Goal: Information Seeking & Learning: Learn about a topic

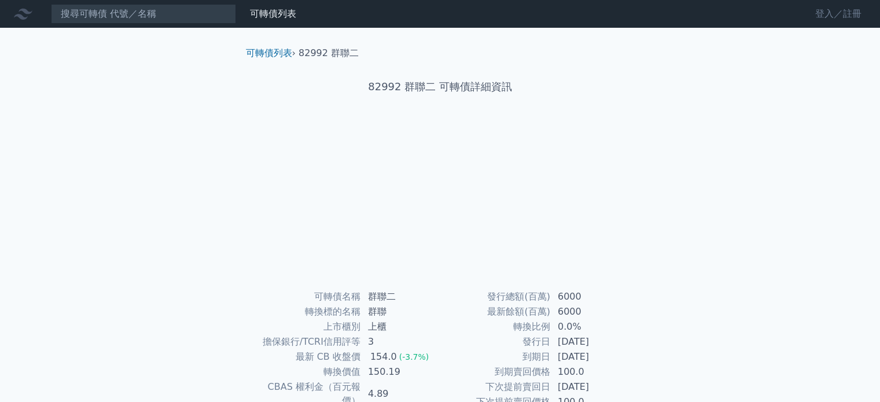
click at [832, 20] on link "登入／註冊" at bounding box center [838, 14] width 65 height 19
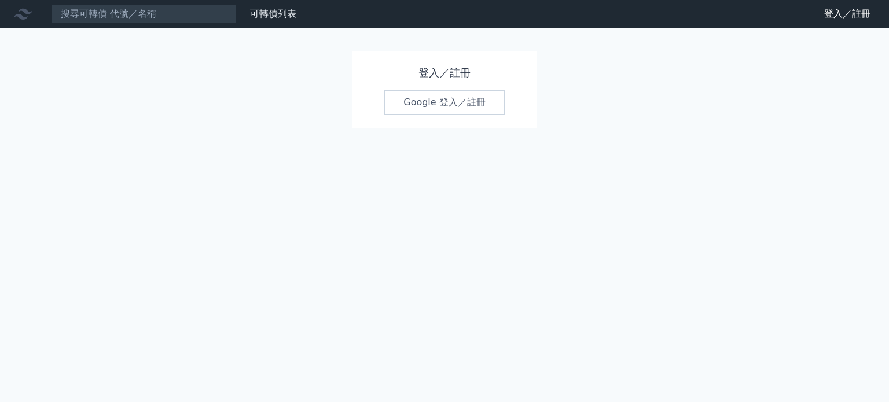
click at [500, 111] on link "Google 登入／註冊" at bounding box center [444, 102] width 120 height 24
click at [475, 106] on link "Google 登入／註冊" at bounding box center [444, 102] width 120 height 24
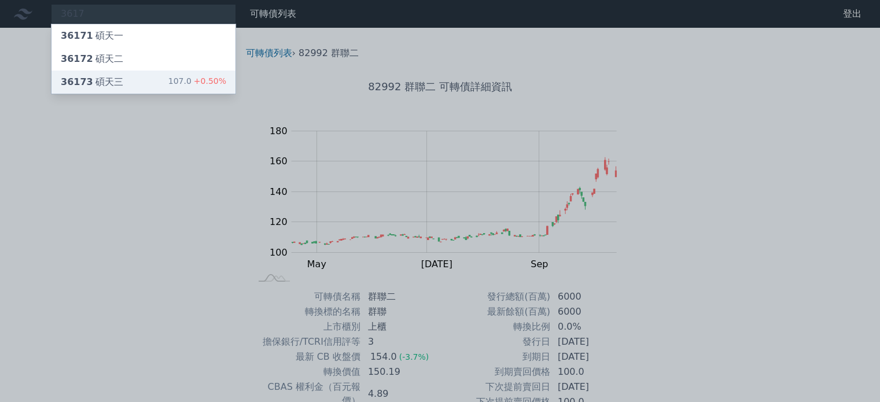
type input "3617"
click at [120, 79] on div "36173 碩天三 107.0 +0.50%" at bounding box center [144, 82] width 184 height 23
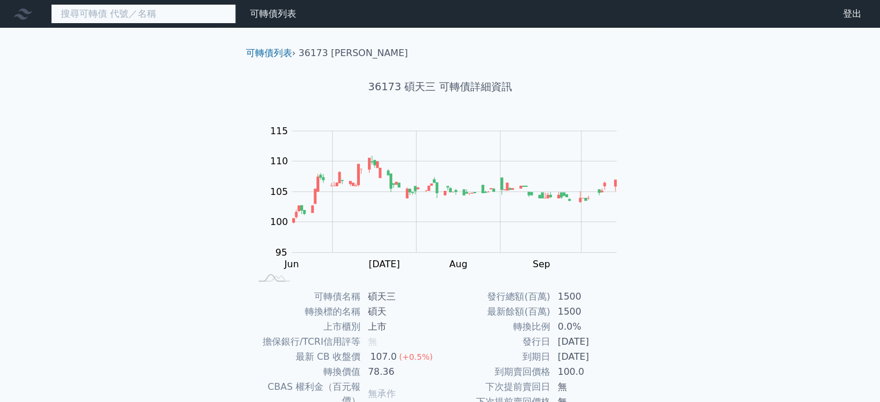
click at [146, 18] on input at bounding box center [143, 14] width 185 height 20
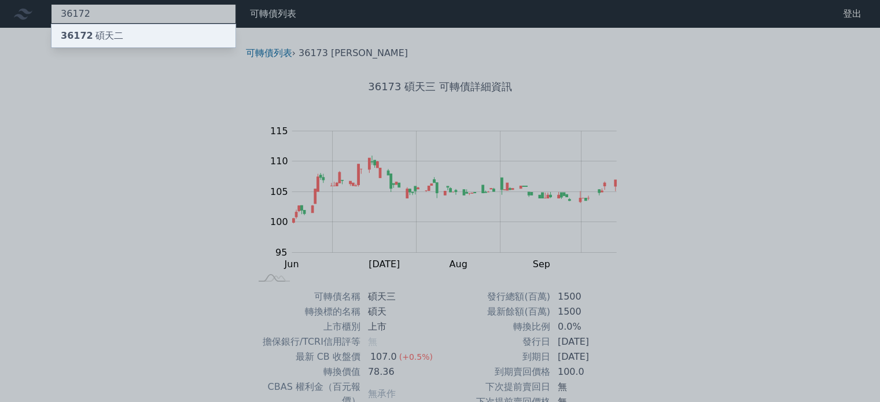
type input "36172"
click at [153, 35] on div "36172 碩天二" at bounding box center [144, 35] width 184 height 23
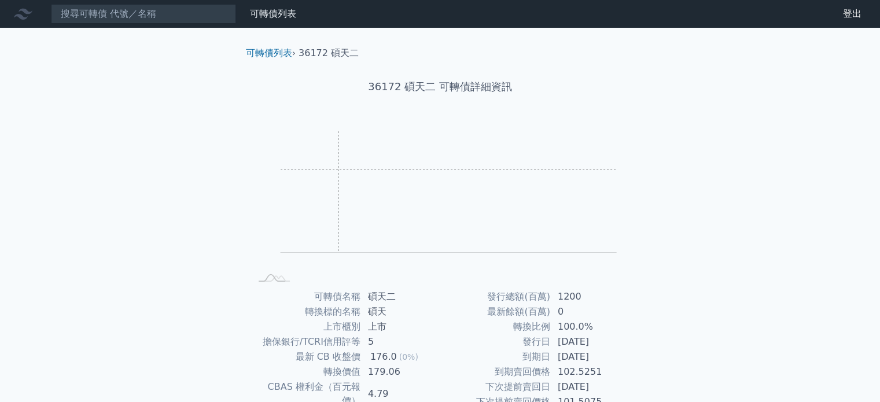
click at [338, 170] on rect "Chart" at bounding box center [449, 192] width 336 height 122
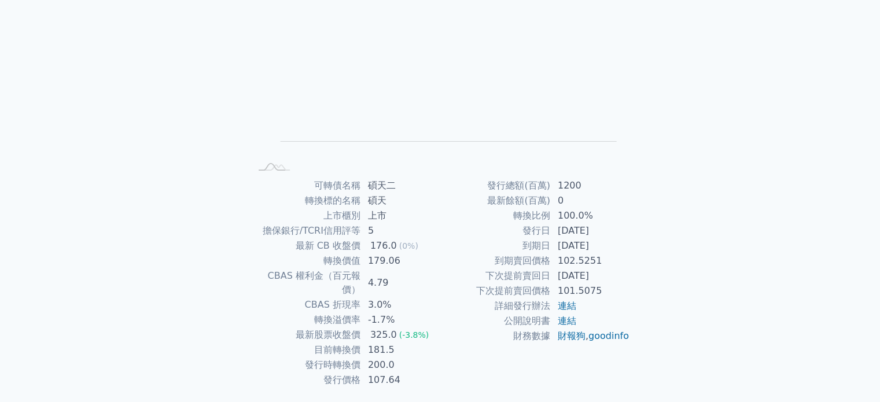
scroll to position [134, 0]
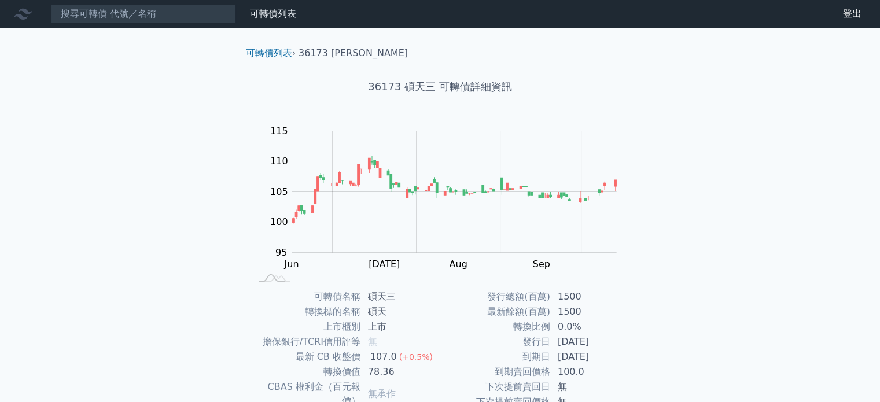
scroll to position [44, 0]
